Goal: Transaction & Acquisition: Purchase product/service

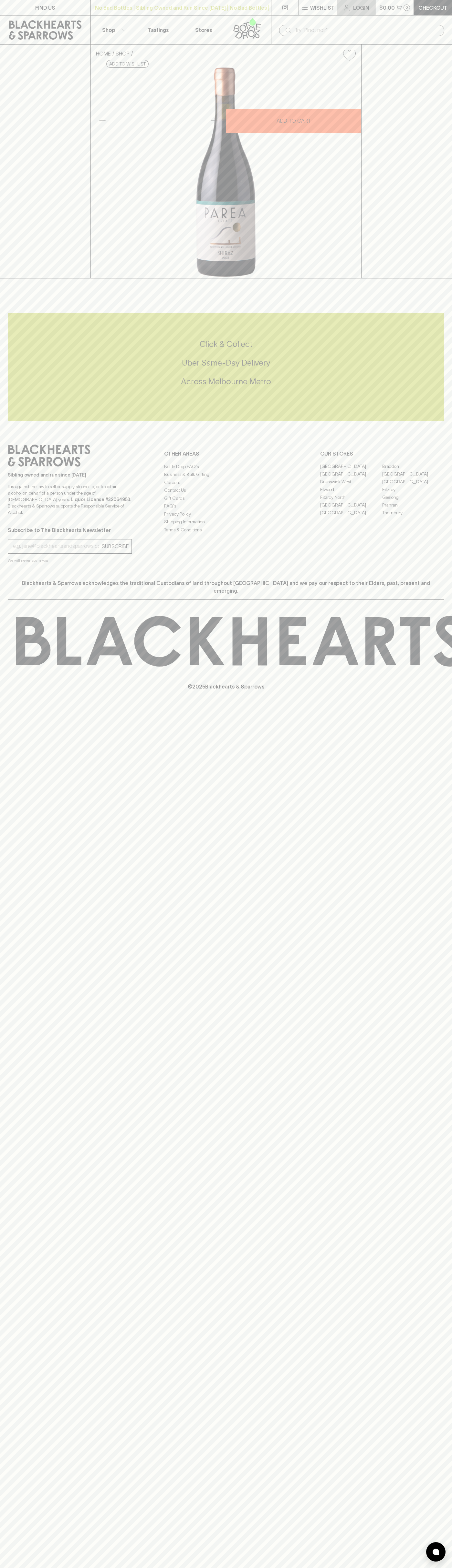
click at [337, 3] on link "Login" at bounding box center [356, 7] width 38 height 15
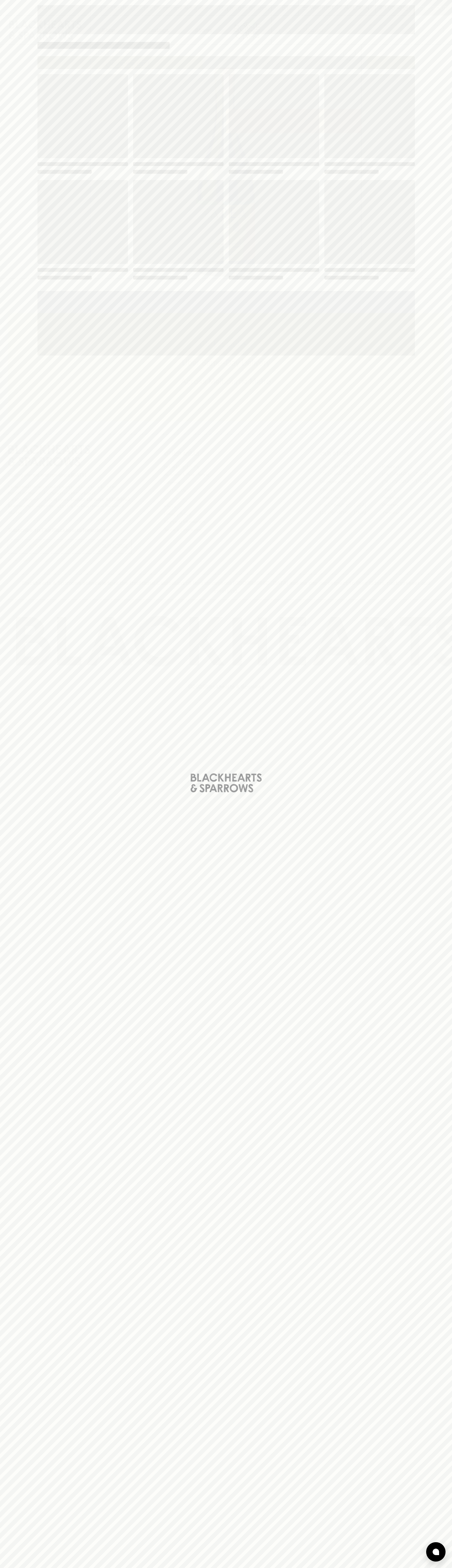
click at [164, 1567] on html "FIND US | No Bad Bottles | Sibling Owned and Run Since [DATE] | No Bad Bottles …" at bounding box center [226, 784] width 452 height 1568
click at [13, 421] on div "Loading" at bounding box center [226, 784] width 452 height 1568
